Goal: Transaction & Acquisition: Purchase product/service

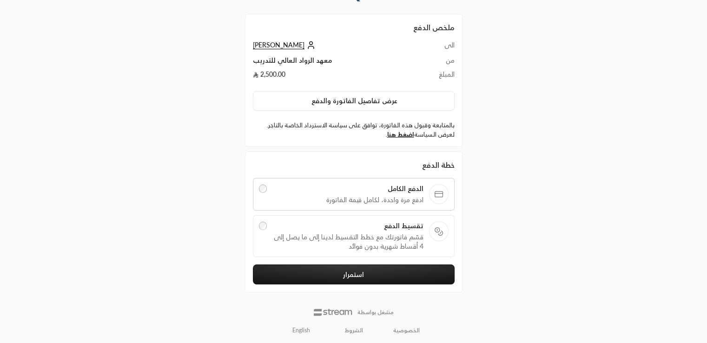
scroll to position [35, 0]
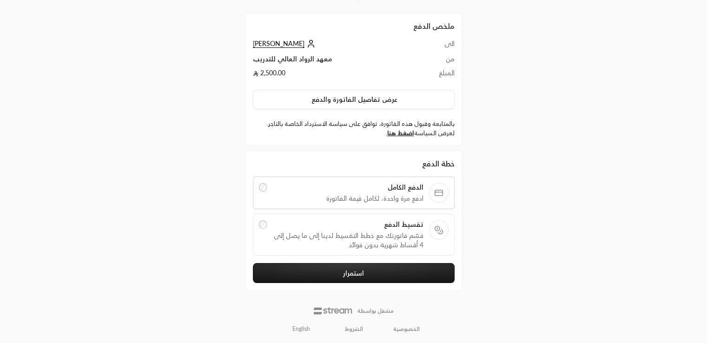
click at [387, 221] on span "تقسيط الدفع" at bounding box center [347, 224] width 151 height 9
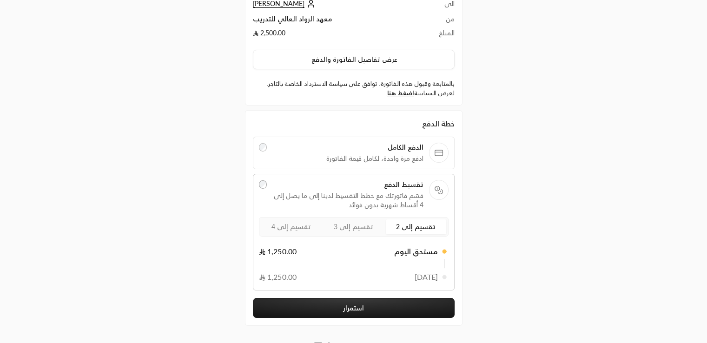
scroll to position [76, 0]
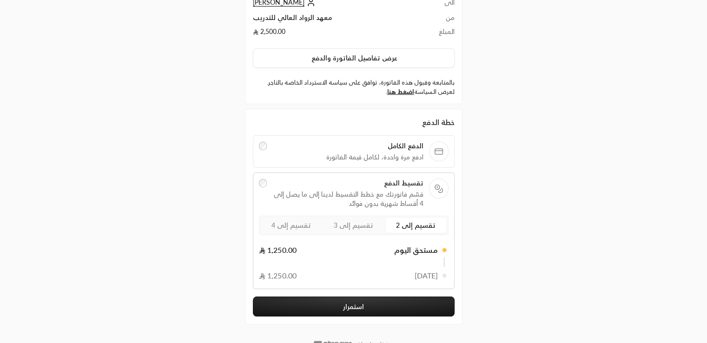
click at [389, 274] on div "29/10/25 1,250.00" at bounding box center [348, 275] width 179 height 11
click at [370, 217] on div "تقسيم إلى 2 تقسيم إلى 3 تقسيم إلى 4" at bounding box center [354, 226] width 190 height 20
click at [350, 230] on label "تقسيم إلى 3" at bounding box center [353, 225] width 60 height 15
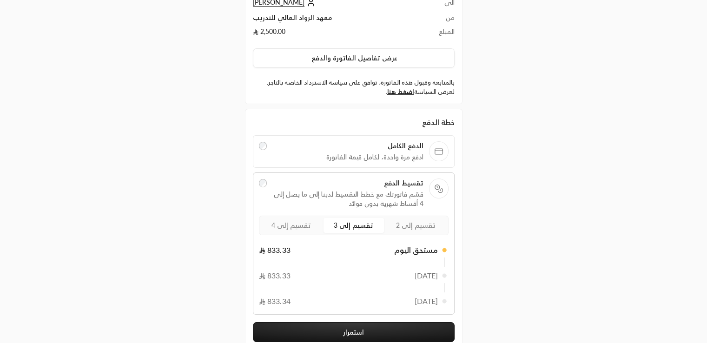
click at [342, 325] on button "استمرار" at bounding box center [354, 332] width 202 height 20
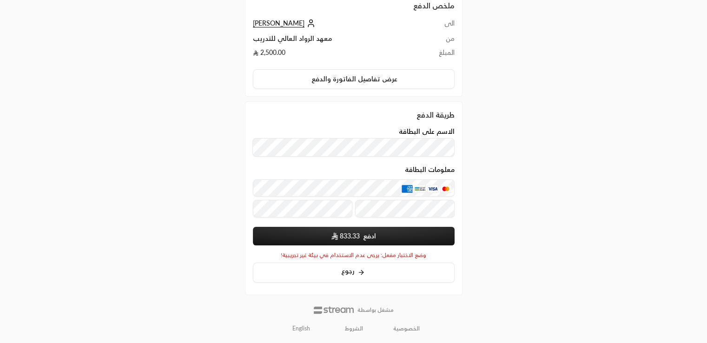
scroll to position [76, 0]
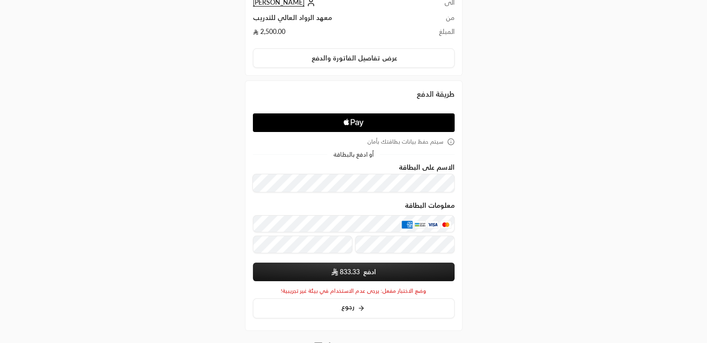
click at [351, 124] on icon "Apple Logo" at bounding box center [353, 122] width 95 height 17
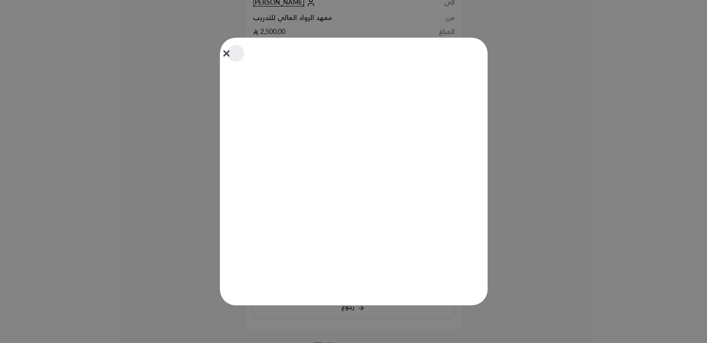
click at [231, 57] on button "Close" at bounding box center [235, 53] width 20 height 20
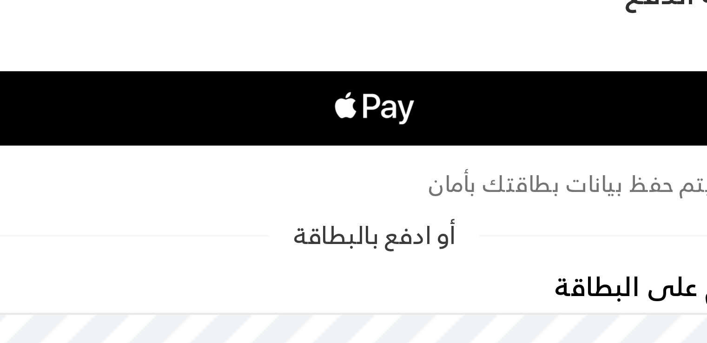
drag, startPoint x: 342, startPoint y: 122, endPoint x: 362, endPoint y: 122, distance: 20.0
click at [362, 122] on icon "Apple Logo" at bounding box center [353, 122] width 95 height 17
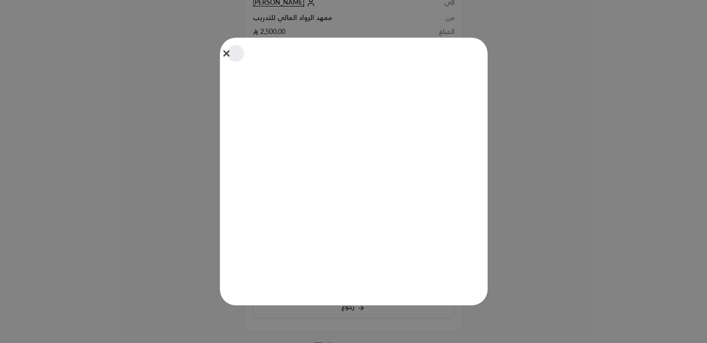
click at [229, 52] on button "Close" at bounding box center [235, 53] width 20 height 20
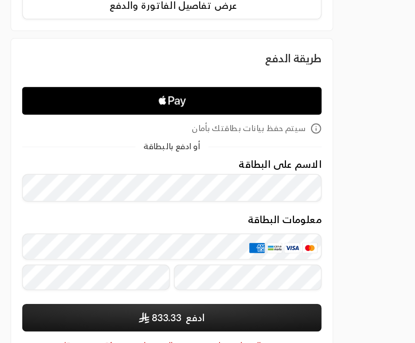
click at [332, 168] on div "ملخص الدفع الى محمد رشاد من معهد الرواد العالي للتدريب المبلغ 2,500.00 عرض تفاص…" at bounding box center [207, 148] width 415 height 449
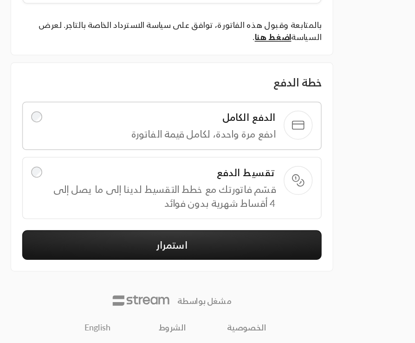
scroll to position [31, 0]
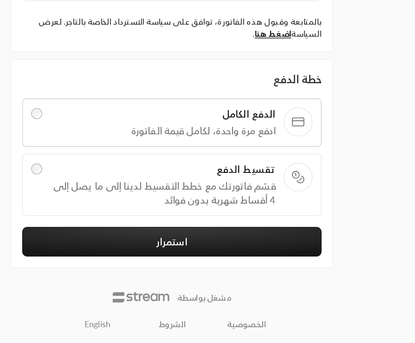
click at [240, 238] on span "قسّم فاتورتك مع خطط التقسيط لدينا إلى ما يصل إلى 4 أقساط شهرية بدون فوائد" at bounding box center [201, 241] width 151 height 19
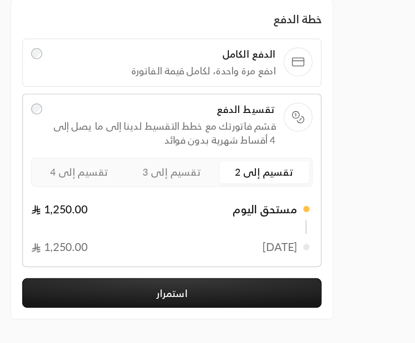
click at [261, 301] on button "استمرار" at bounding box center [208, 309] width 202 height 20
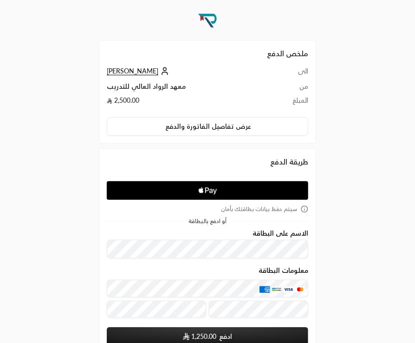
scroll to position [7, 0]
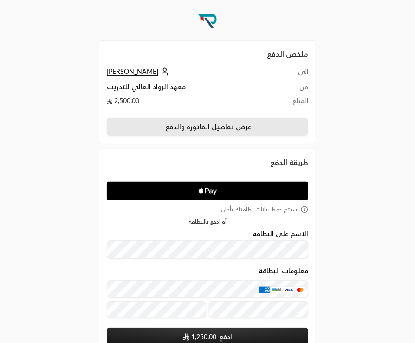
click at [234, 125] on button "عرض تفاصيل الفاتورة والدفع" at bounding box center [208, 127] width 202 height 19
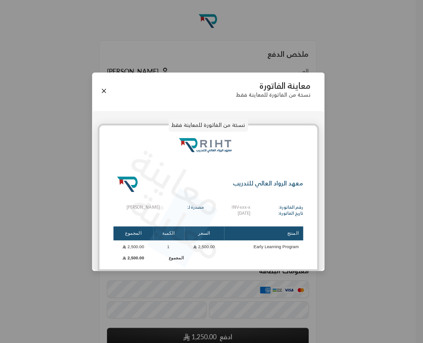
drag, startPoint x: 206, startPoint y: 230, endPoint x: 160, endPoint y: 228, distance: 46.1
click at [160, 228] on p "معاينة" at bounding box center [177, 225] width 114 height 98
click at [367, 229] on div "معاينة الفاتورة نسخة من الفاتورة للمعاينة فقط نسخة من الفاتورة للمعاينة فقط معا…" at bounding box center [211, 171] width 423 height 343
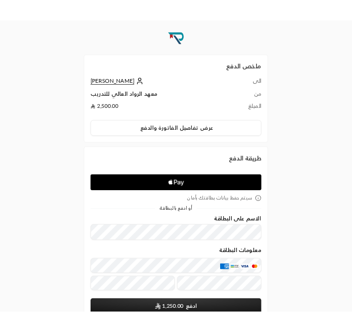
scroll to position [117, 0]
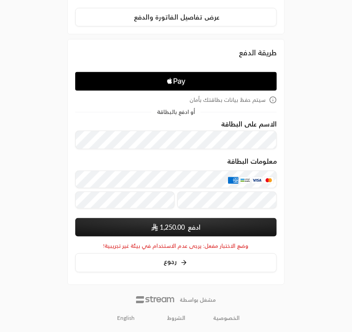
click at [234, 79] on span "Apple Logo" at bounding box center [176, 81] width 190 height 15
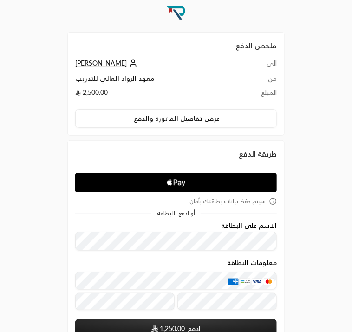
scroll to position [14, 0]
